Goal: Book appointment/travel/reservation

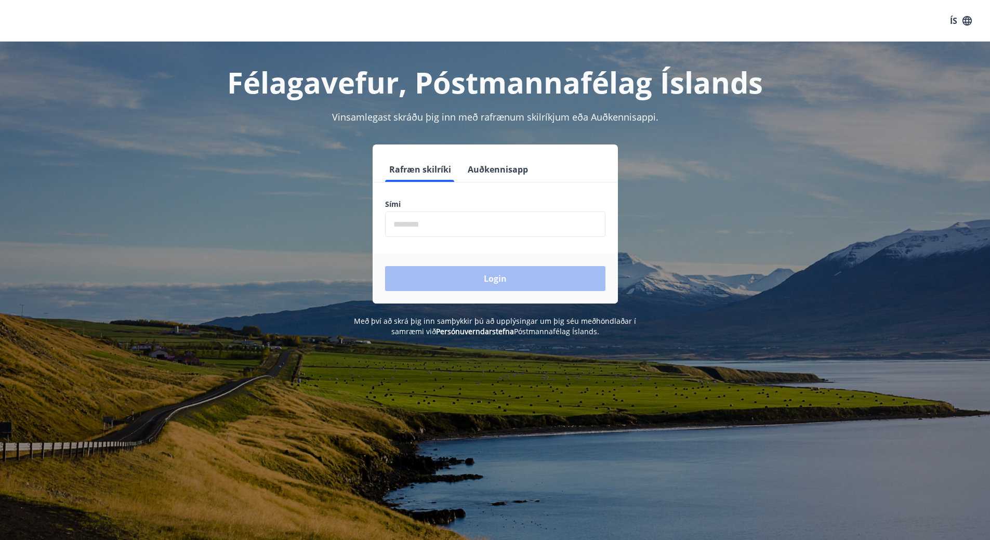
click at [403, 221] on input "phone" at bounding box center [495, 223] width 220 height 25
type input "********"
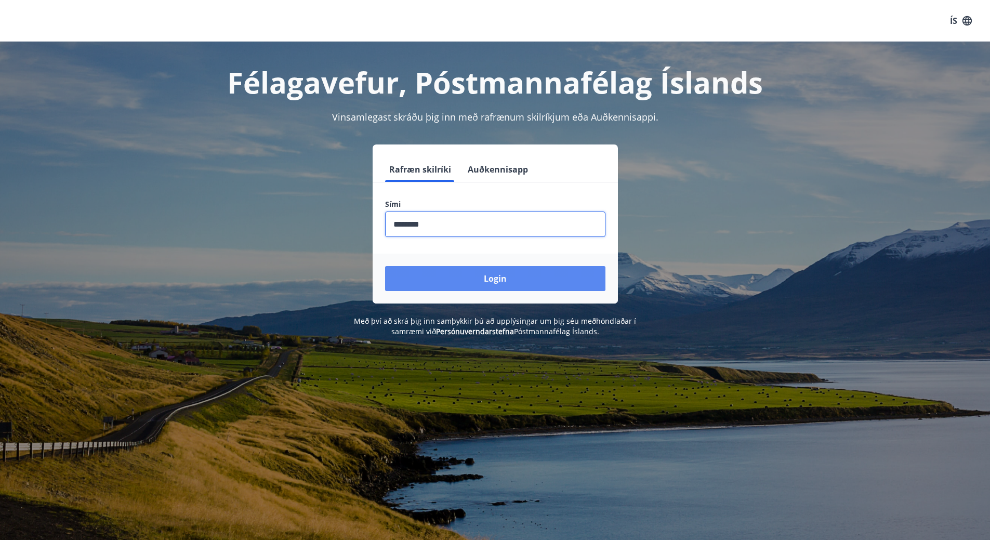
click at [486, 277] on button "Login" at bounding box center [495, 278] width 220 height 25
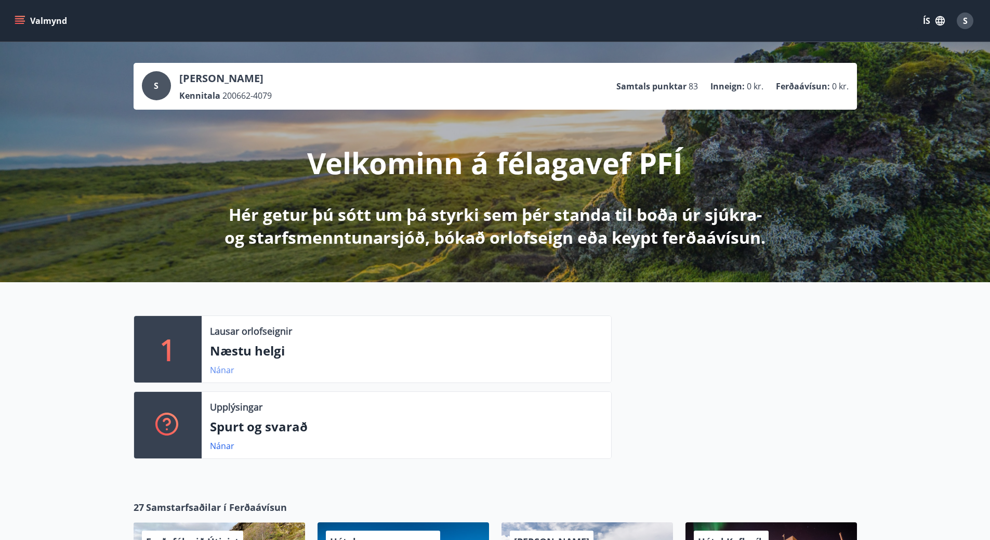
click at [219, 367] on link "Nánar" at bounding box center [222, 369] width 24 height 11
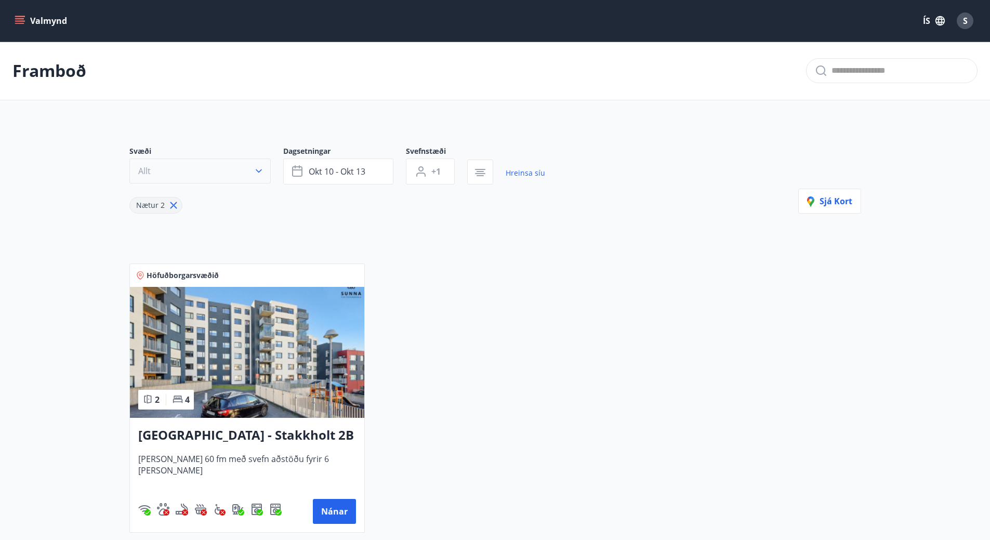
click at [259, 169] on icon "button" at bounding box center [259, 171] width 10 height 10
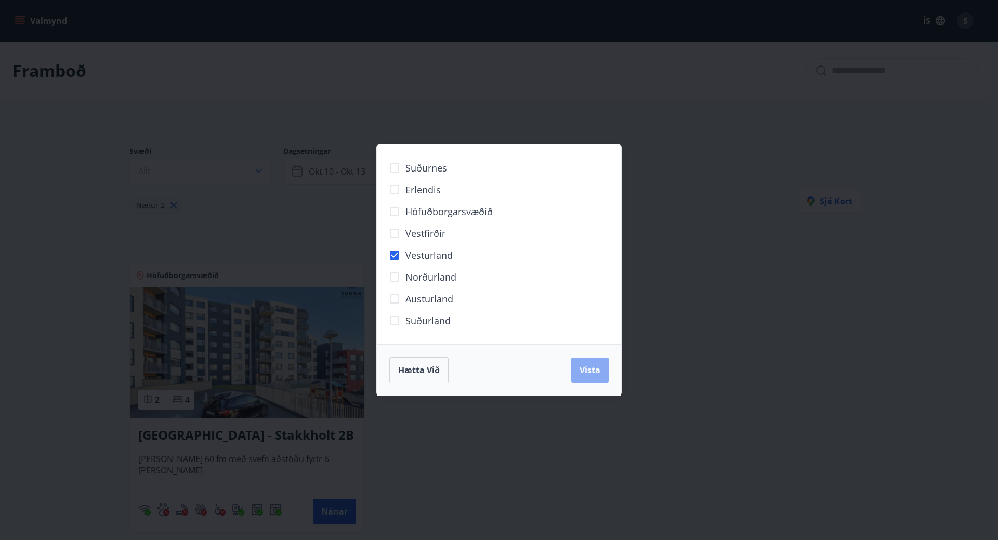
click at [600, 370] on span "Vista" at bounding box center [589, 369] width 21 height 11
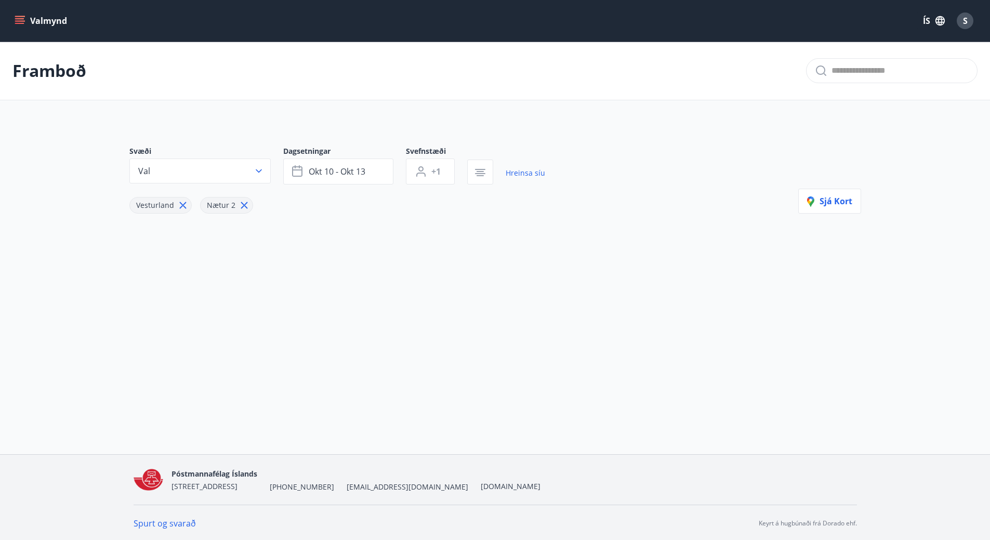
click at [26, 26] on button "Valmynd" at bounding box center [41, 20] width 59 height 19
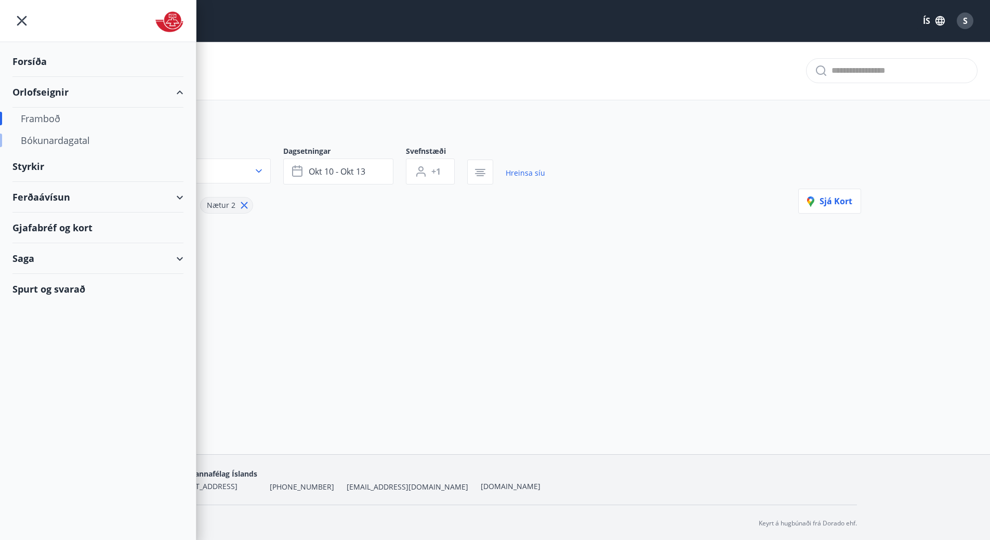
click at [66, 140] on div "Bókunardagatal" at bounding box center [98, 140] width 154 height 22
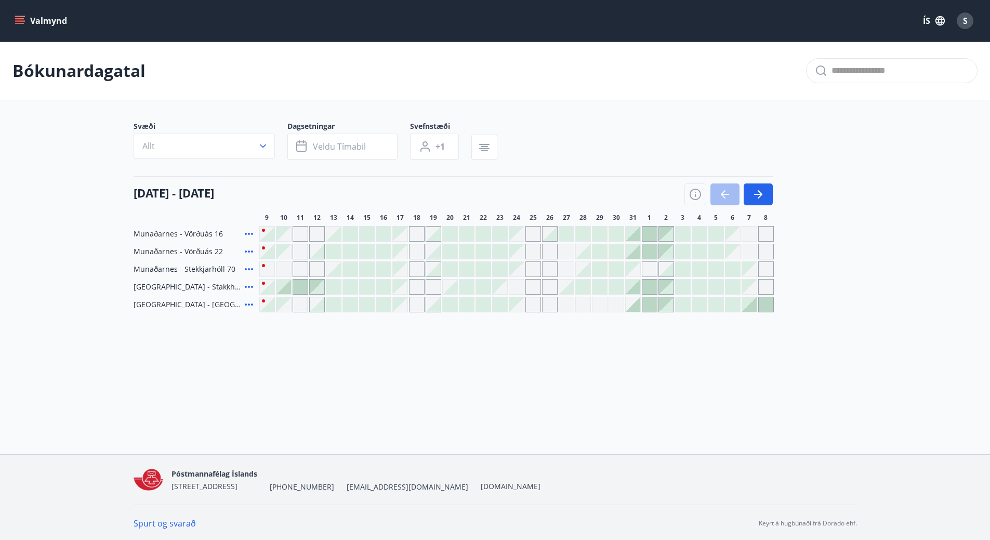
click at [407, 271] on div "Gráir dagar eru ekki bókanlegir" at bounding box center [400, 269] width 15 height 15
click at [758, 188] on button "button" at bounding box center [758, 194] width 29 height 22
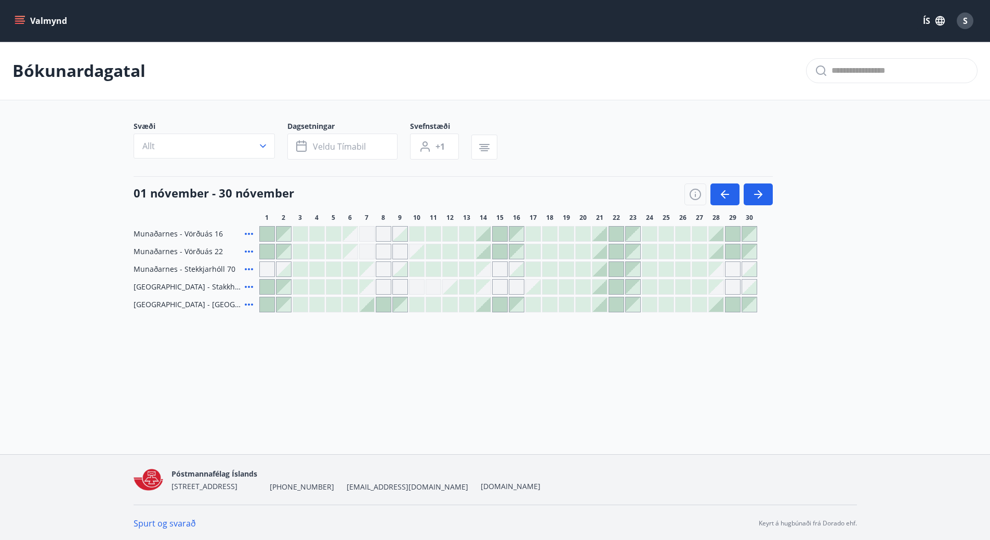
click at [739, 271] on div "Gráir dagar eru ekki bókanlegir" at bounding box center [733, 269] width 16 height 16
